Goal: Use online tool/utility: Utilize a website feature to perform a specific function

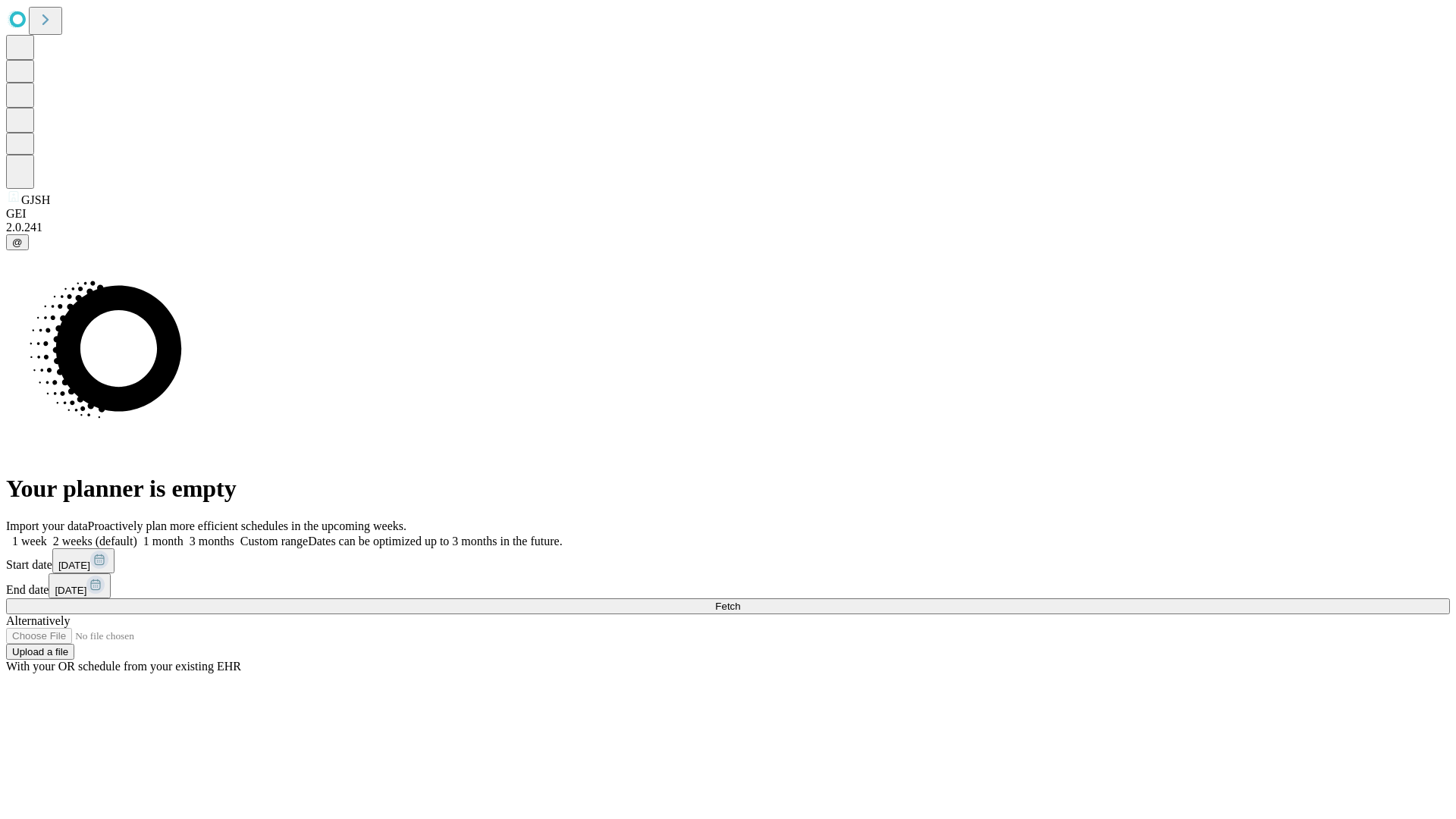
click at [1175, 598] on button "Fetch" at bounding box center [728, 606] width 1444 height 16
